Goal: Find specific page/section: Find specific page/section

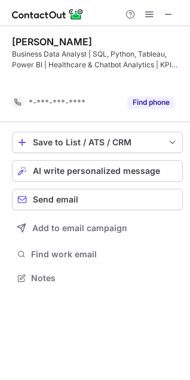
scroll to position [250, 190]
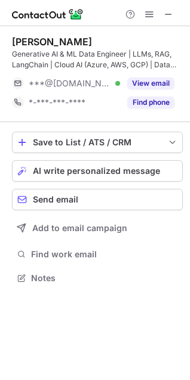
scroll to position [269, 190]
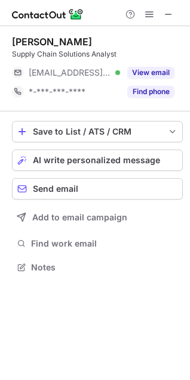
scroll to position [6, 6]
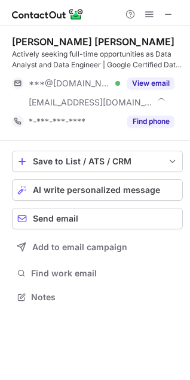
scroll to position [289, 190]
